Goal: Information Seeking & Learning: Learn about a topic

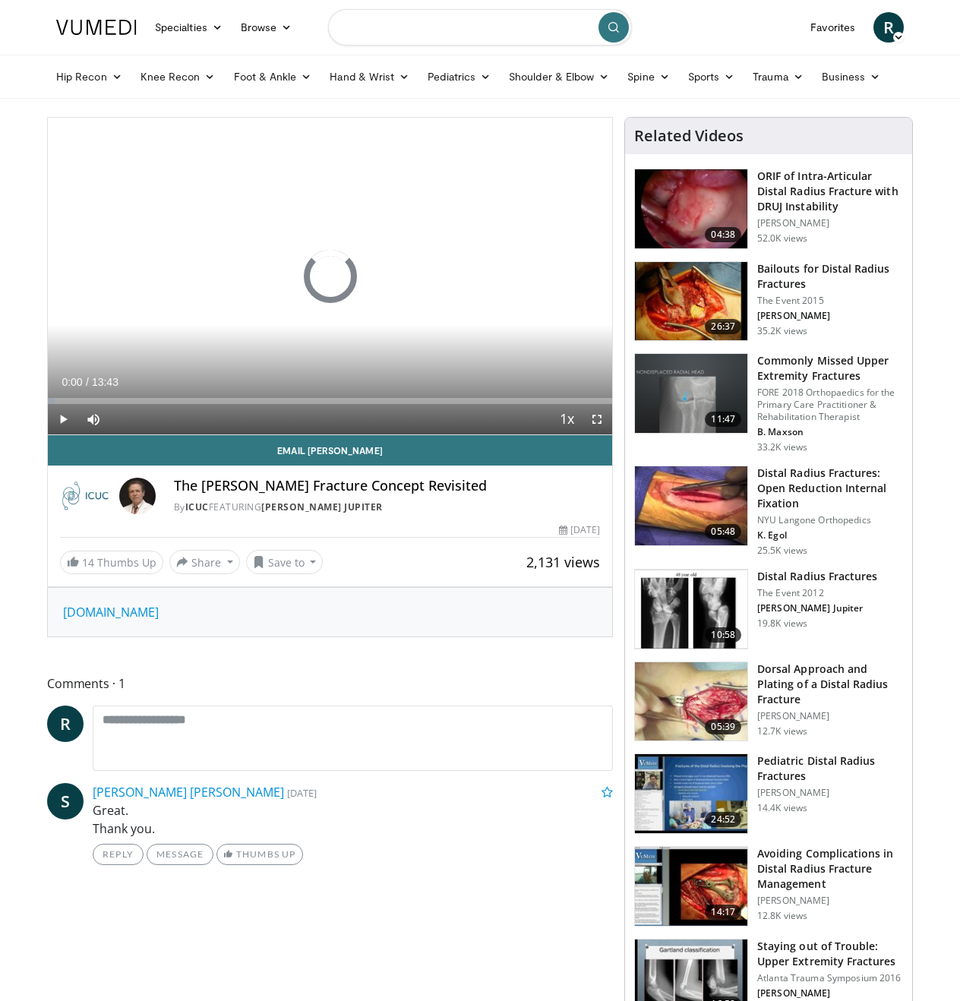
click at [457, 37] on input "Search topics, interventions" at bounding box center [480, 27] width 304 height 36
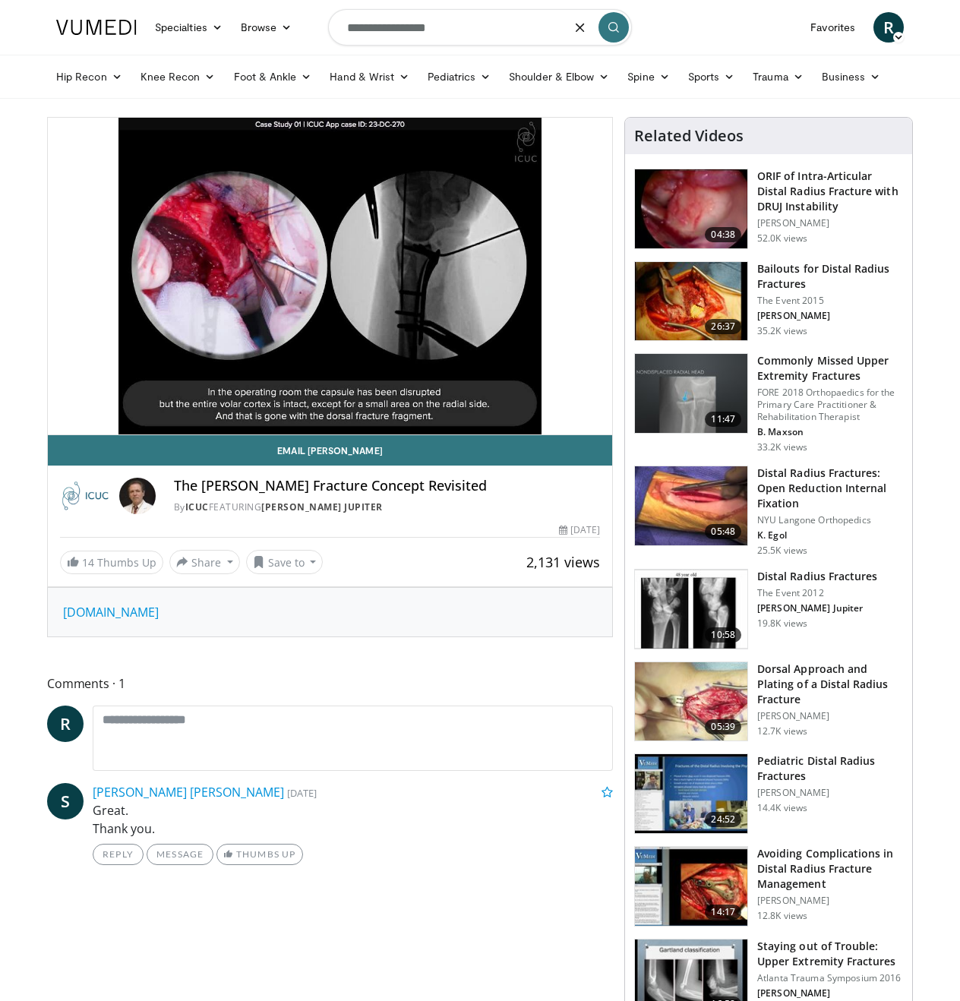
type input "**********"
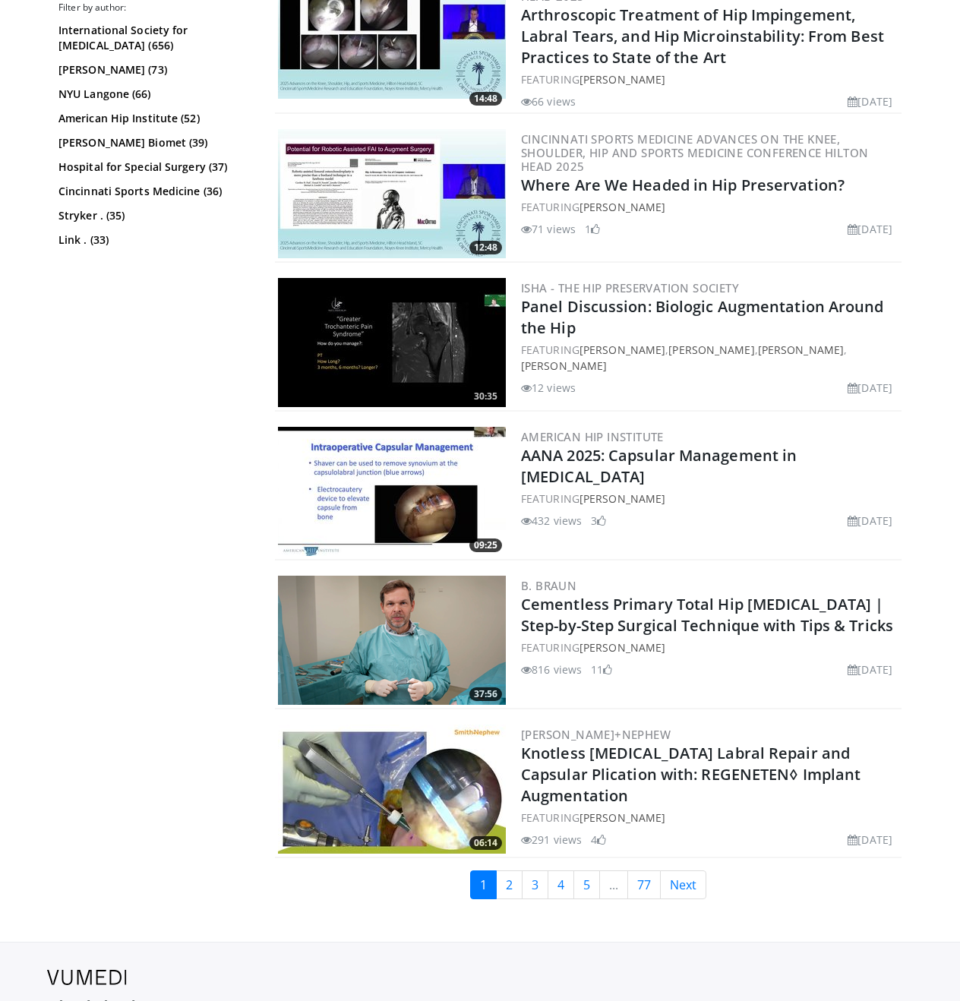
scroll to position [3399, 0]
